Goal: Transaction & Acquisition: Purchase product/service

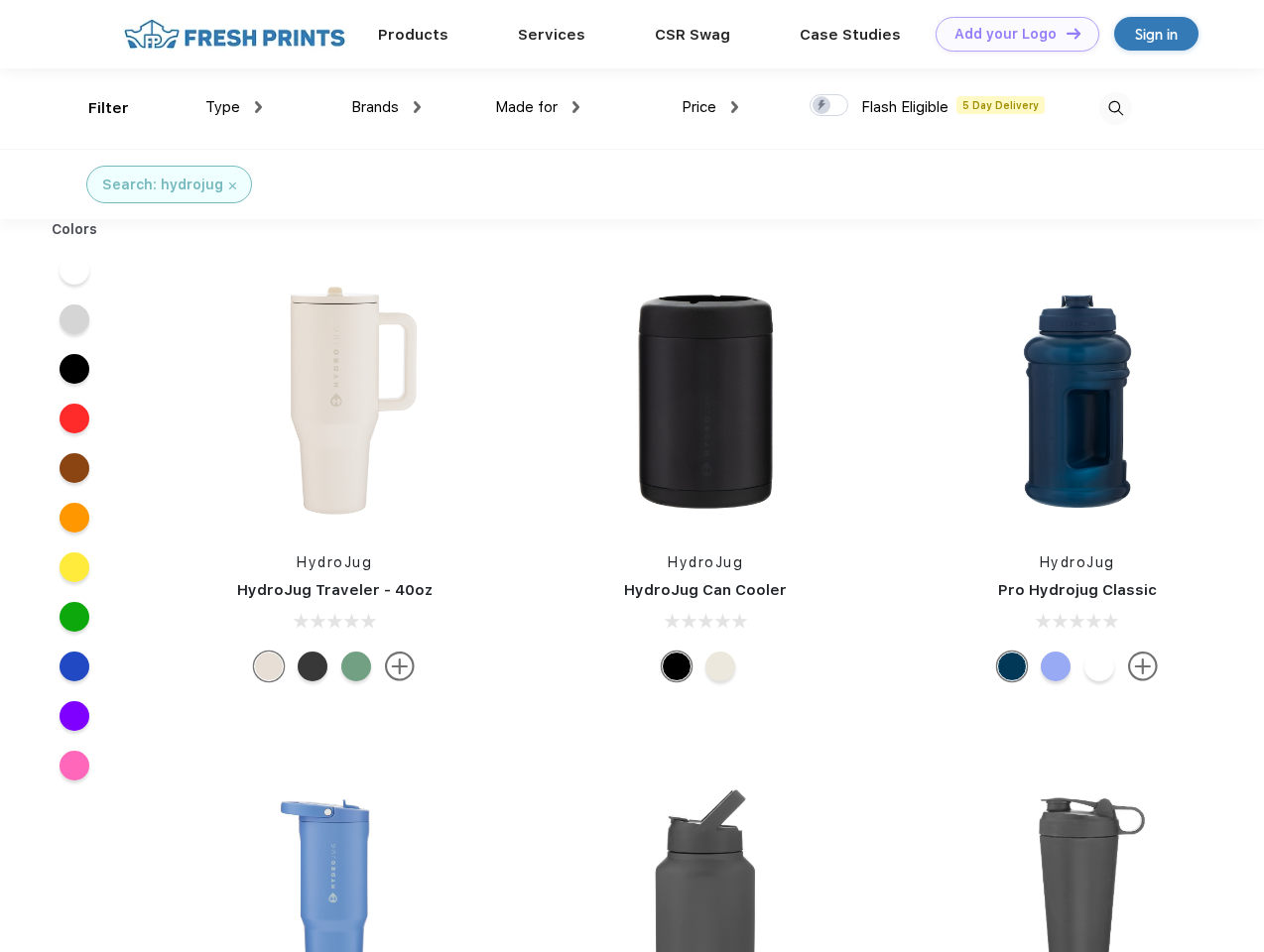
click at [1010, 34] on link "Add your Logo Design Tool" at bounding box center [1017, 34] width 163 height 35
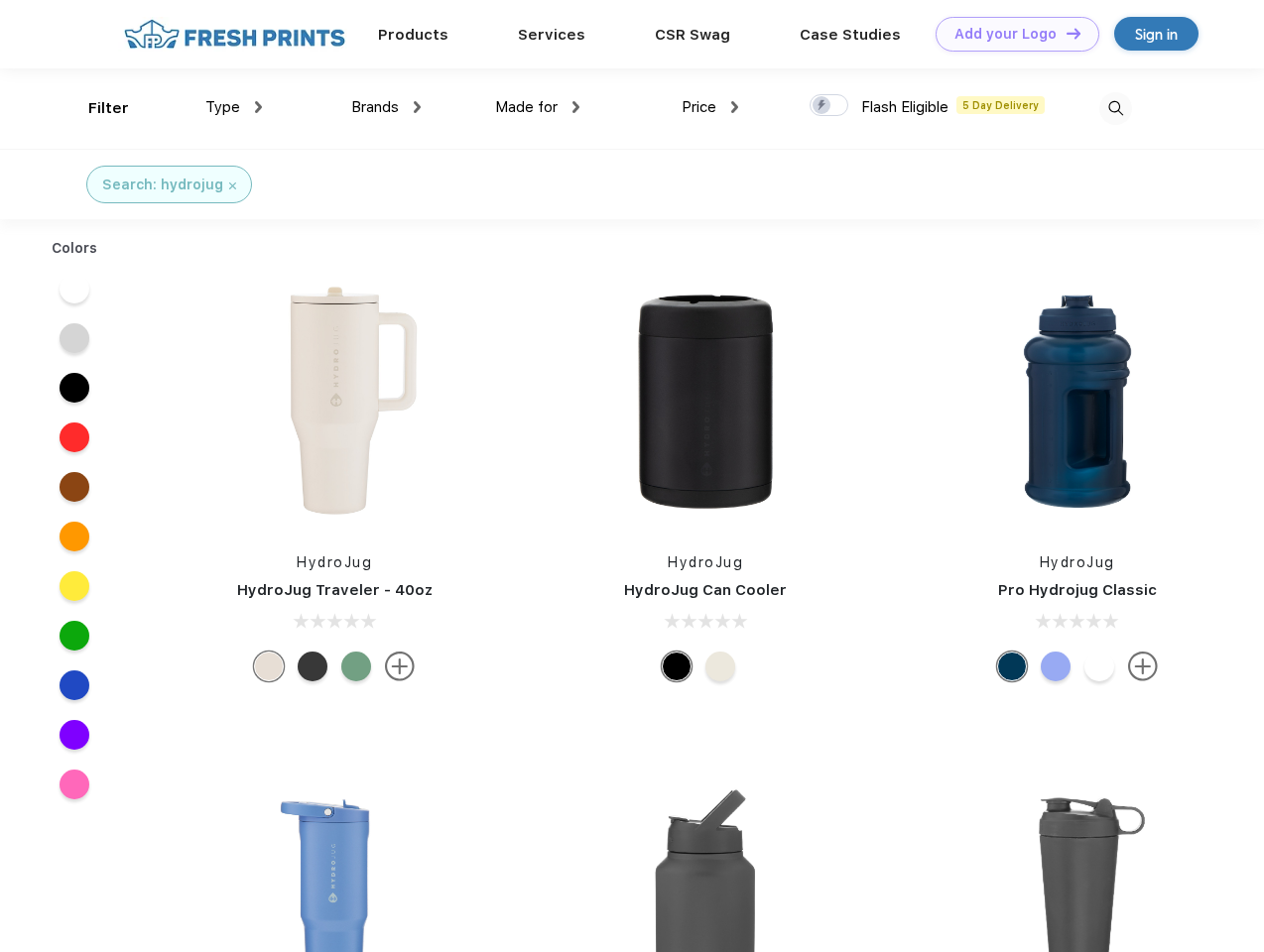
click at [0, 0] on div "Design Tool" at bounding box center [0, 0] width 0 height 0
click at [1064, 33] on link "Add your Logo Design Tool" at bounding box center [1017, 34] width 163 height 35
click at [96, 108] on div "Filter" at bounding box center [108, 108] width 41 height 23
click at [234, 107] on span "Type" at bounding box center [222, 107] width 35 height 18
click at [386, 107] on span "Brands" at bounding box center [375, 107] width 48 height 18
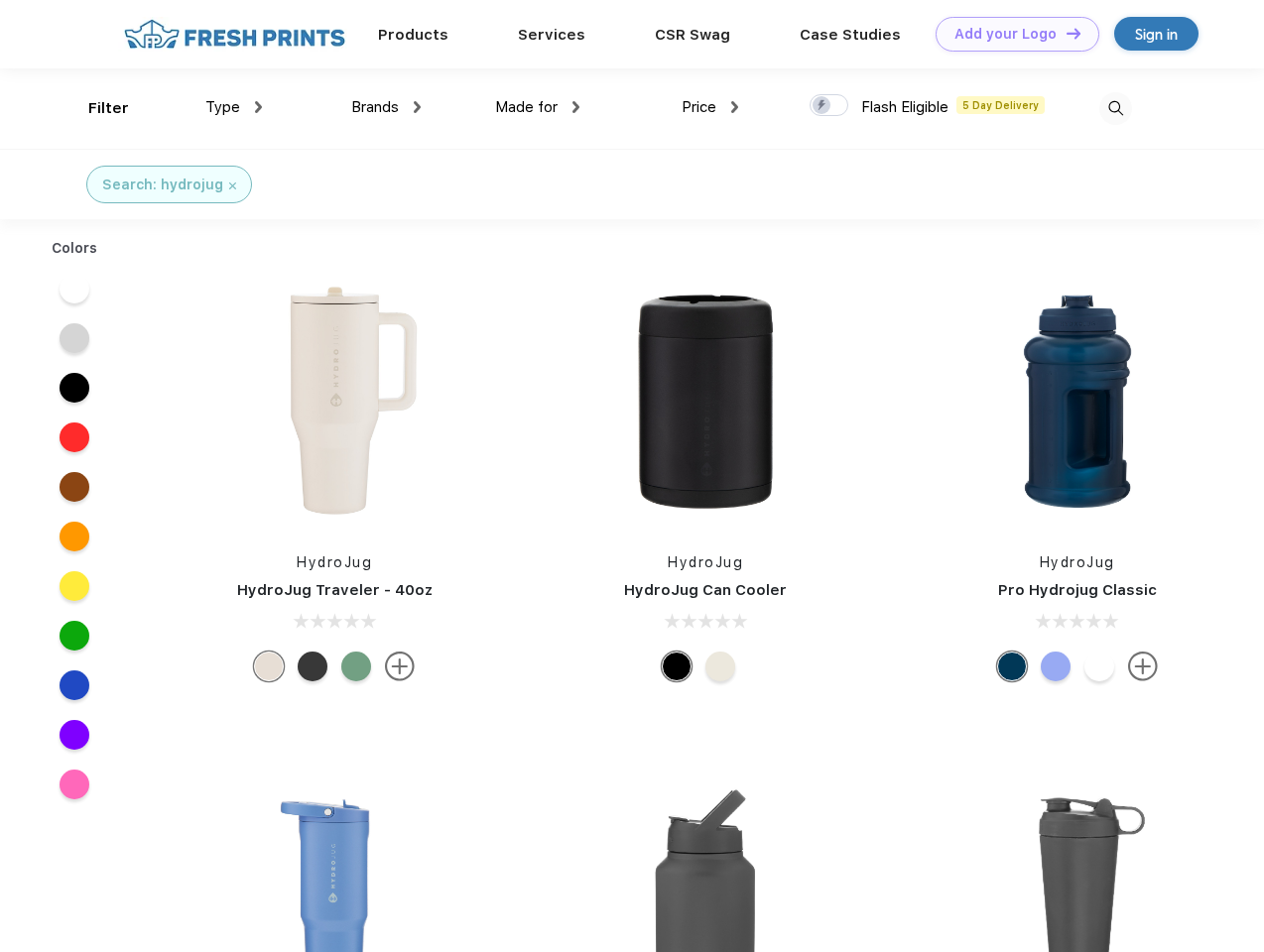
click at [537, 107] on span "Made for" at bounding box center [526, 107] width 63 height 18
click at [711, 107] on span "Price" at bounding box center [699, 107] width 35 height 18
click at [829, 106] on div at bounding box center [828, 105] width 39 height 22
click at [822, 106] on input "checkbox" at bounding box center [815, 99] width 13 height 13
click at [1115, 108] on img at bounding box center [1115, 108] width 33 height 33
